Goal: Information Seeking & Learning: Learn about a topic

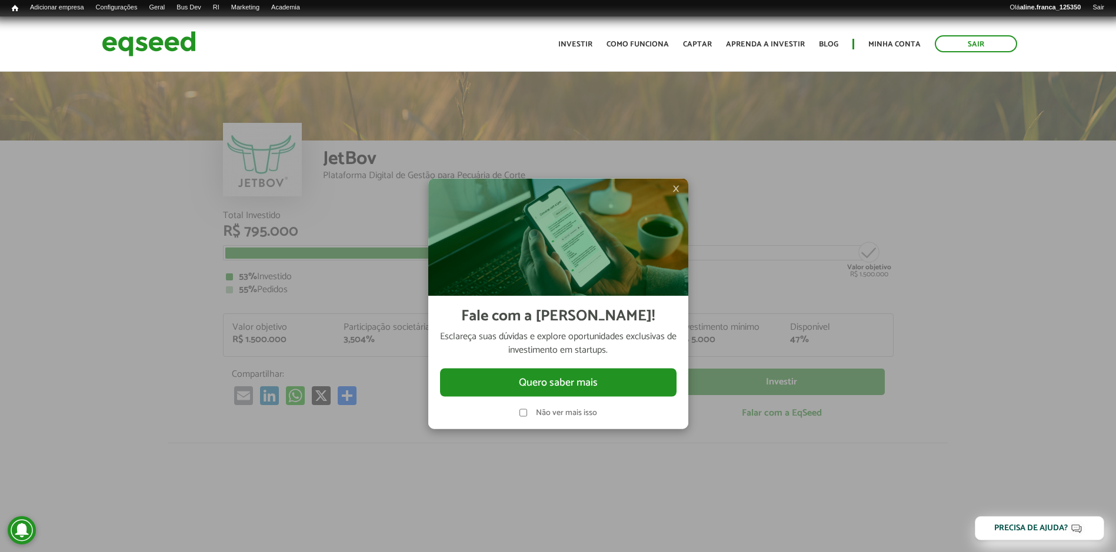
click at [677, 188] on span "×" at bounding box center [675, 188] width 7 height 14
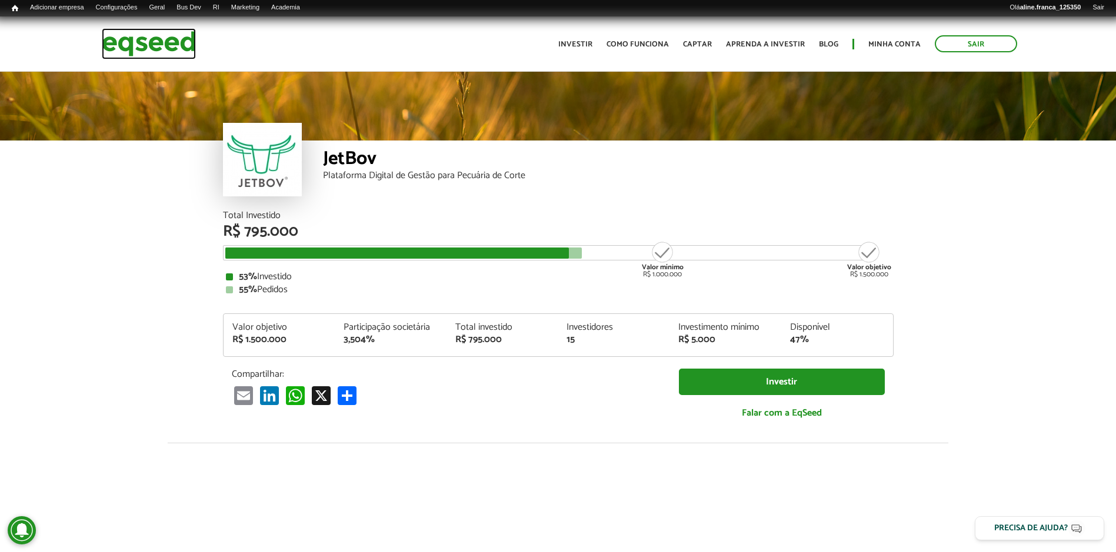
click at [155, 38] on img at bounding box center [149, 43] width 94 height 31
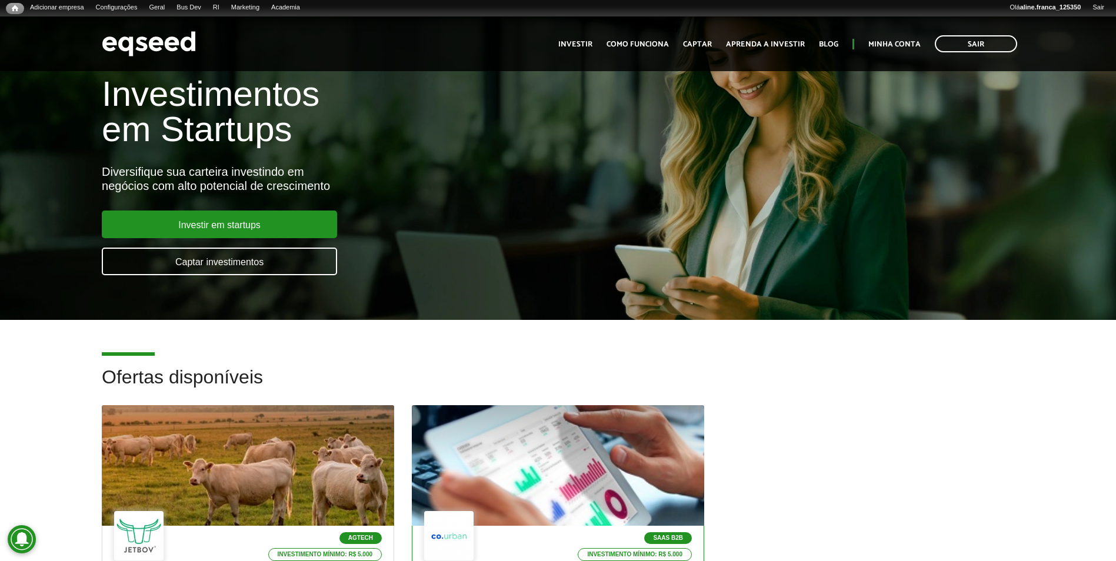
scroll to position [176, 0]
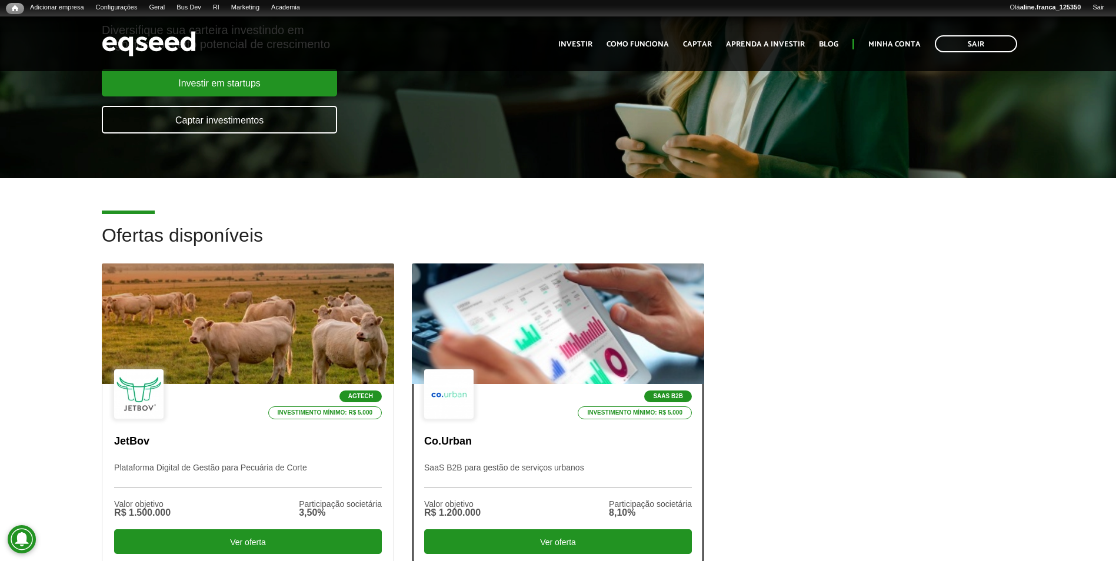
click at [613, 372] on div "SaaS B2B Investimento mínimo: R$ 5.000" at bounding box center [558, 394] width 268 height 51
